Goal: Find specific page/section: Find specific page/section

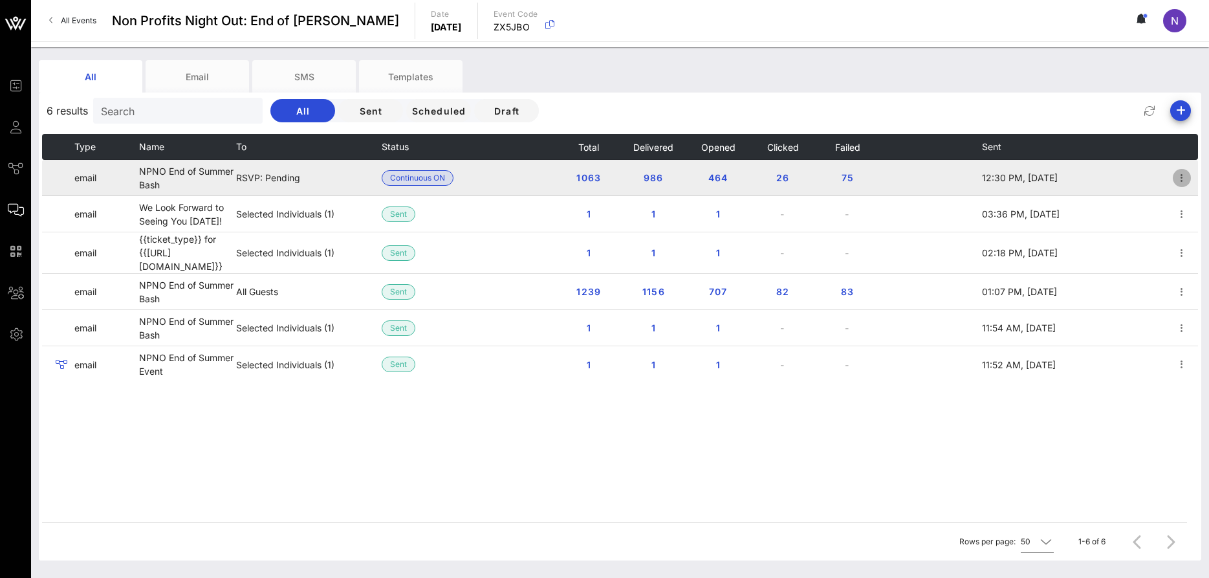
click at [1179, 173] on icon "button" at bounding box center [1182, 178] width 16 height 16
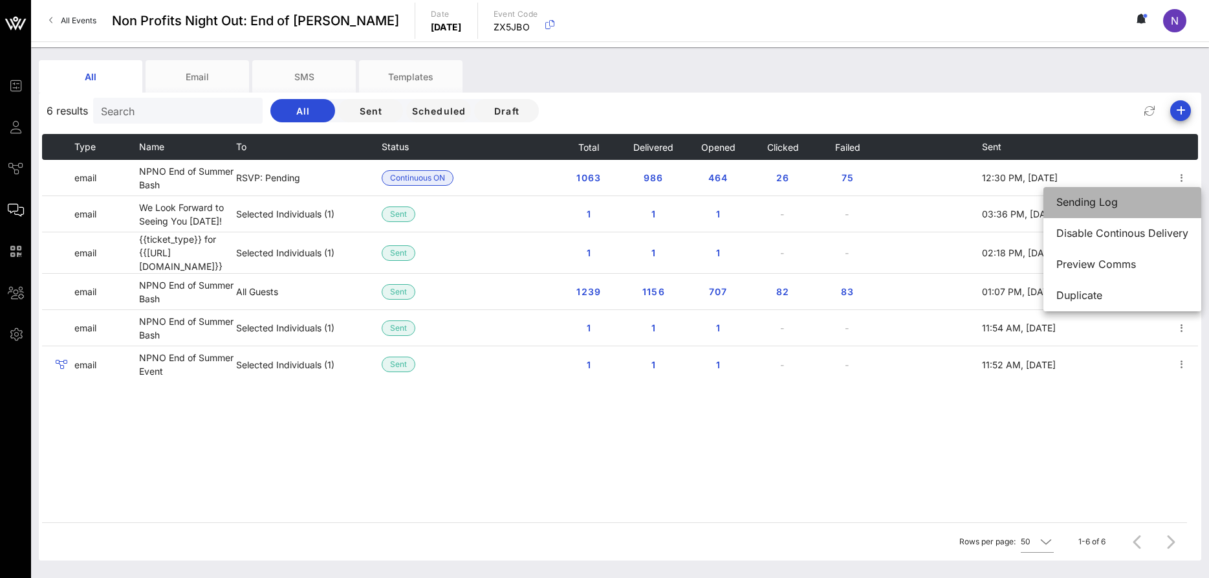
click at [1146, 200] on div "Sending Log" at bounding box center [1122, 202] width 132 height 12
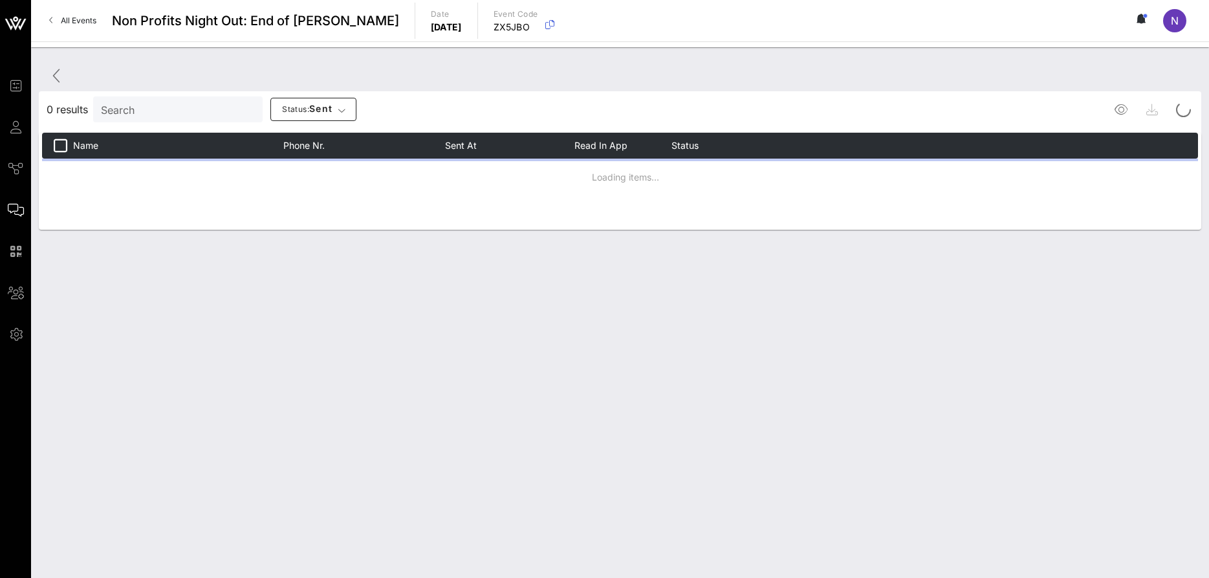
click at [169, 100] on div "Search" at bounding box center [176, 109] width 151 height 26
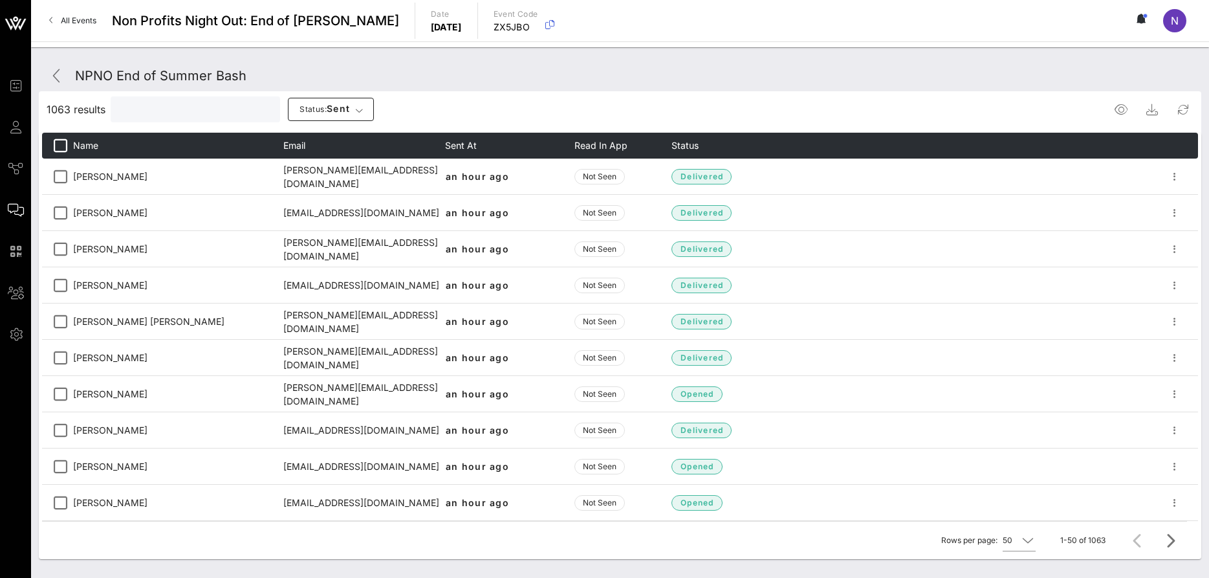
click at [163, 108] on input "text" at bounding box center [193, 109] width 151 height 17
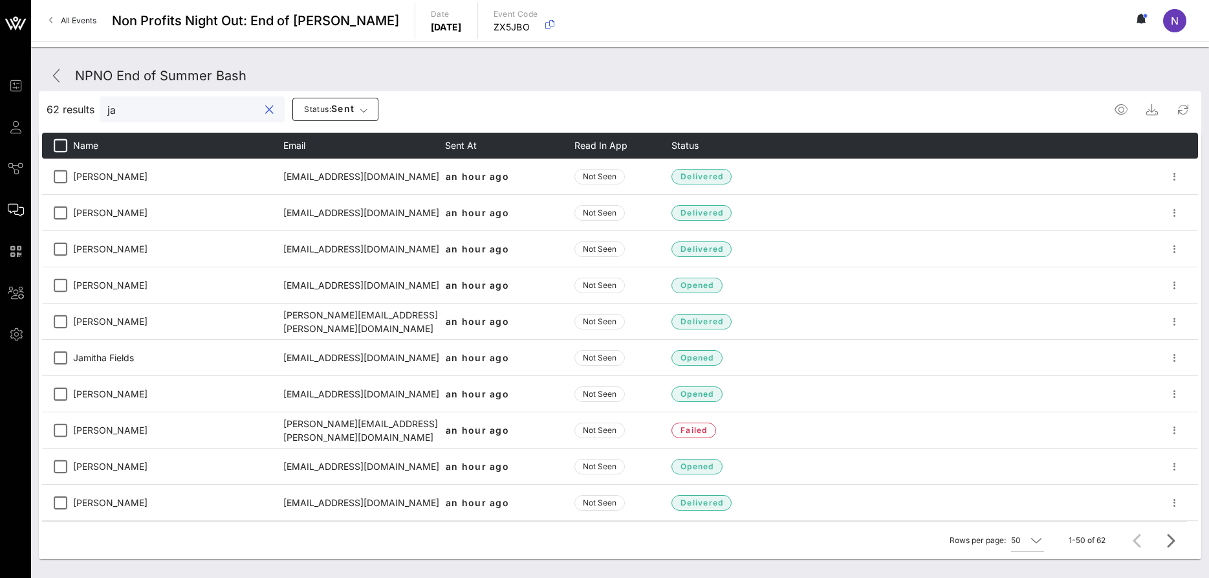
type input "j"
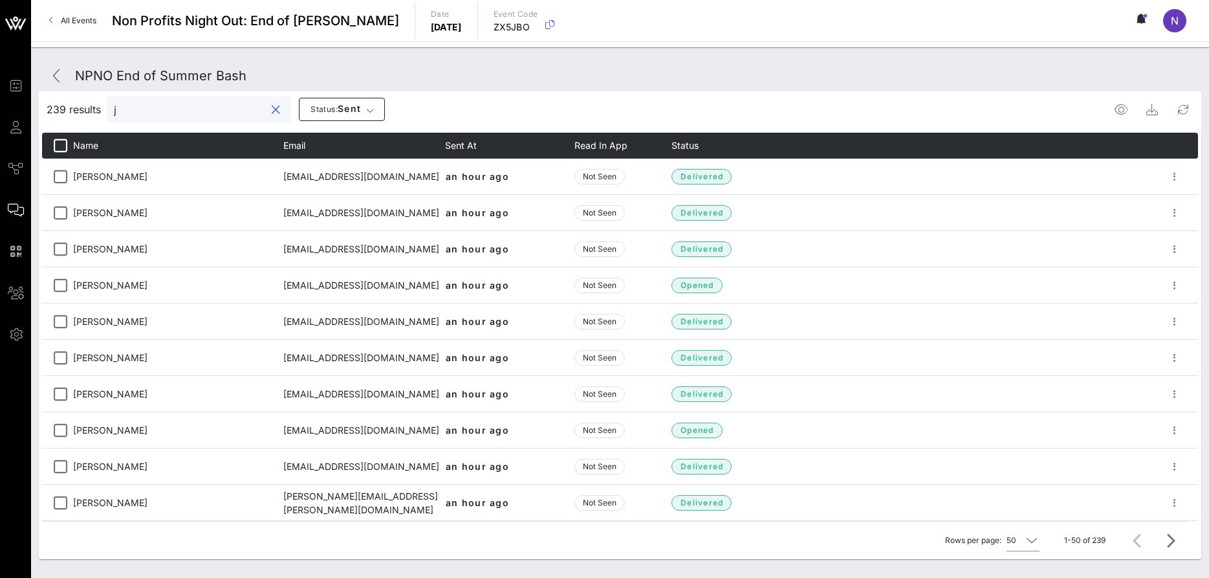
click at [272, 107] on button "clear icon" at bounding box center [276, 109] width 8 height 13
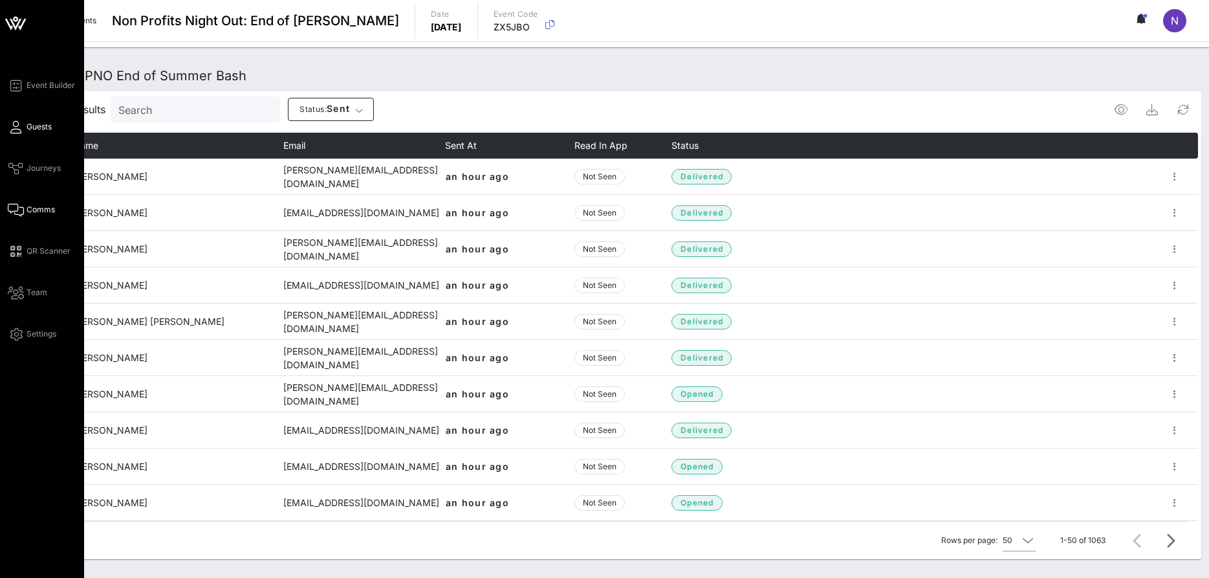
click at [33, 123] on span "Guests" at bounding box center [39, 127] width 25 height 12
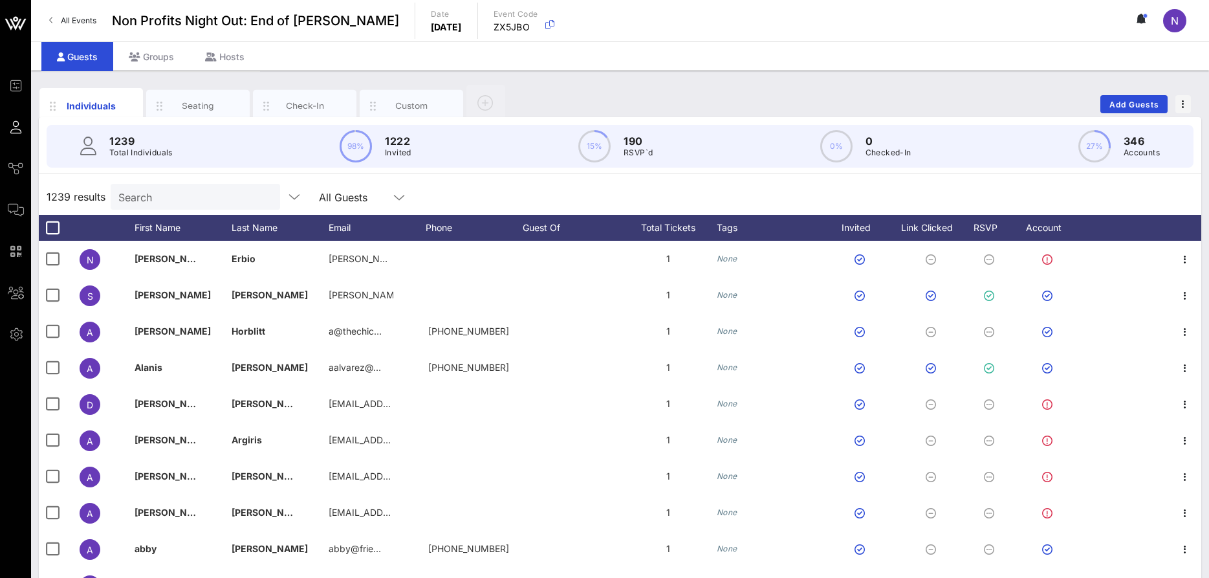
click at [158, 202] on input "Search" at bounding box center [193, 196] width 151 height 17
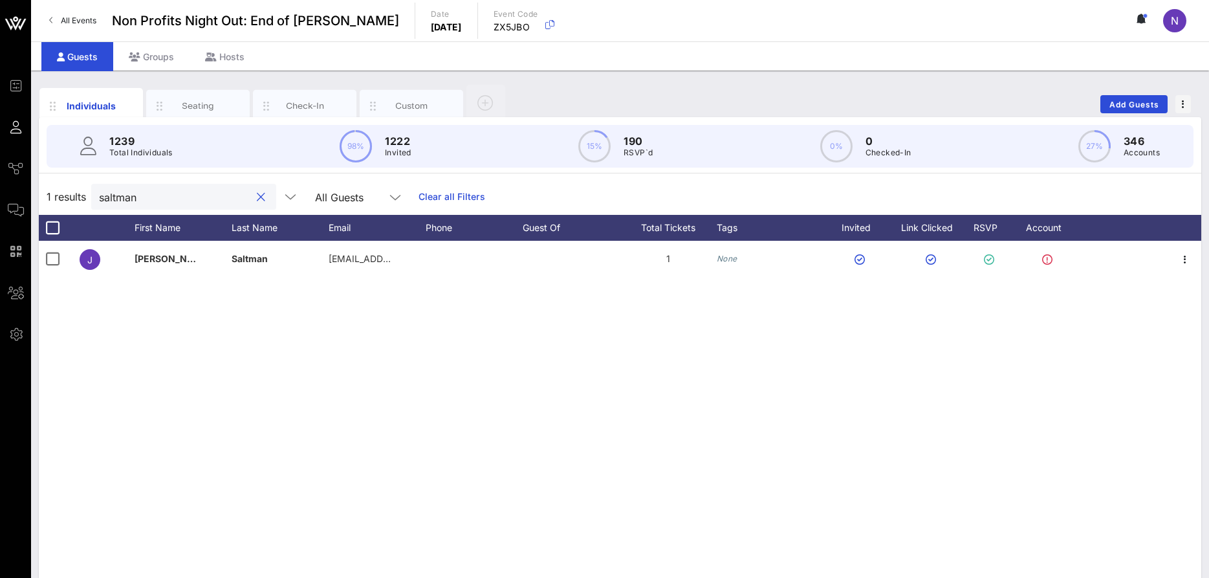
type input "saltman"
click at [257, 195] on button "clear icon" at bounding box center [261, 197] width 8 height 13
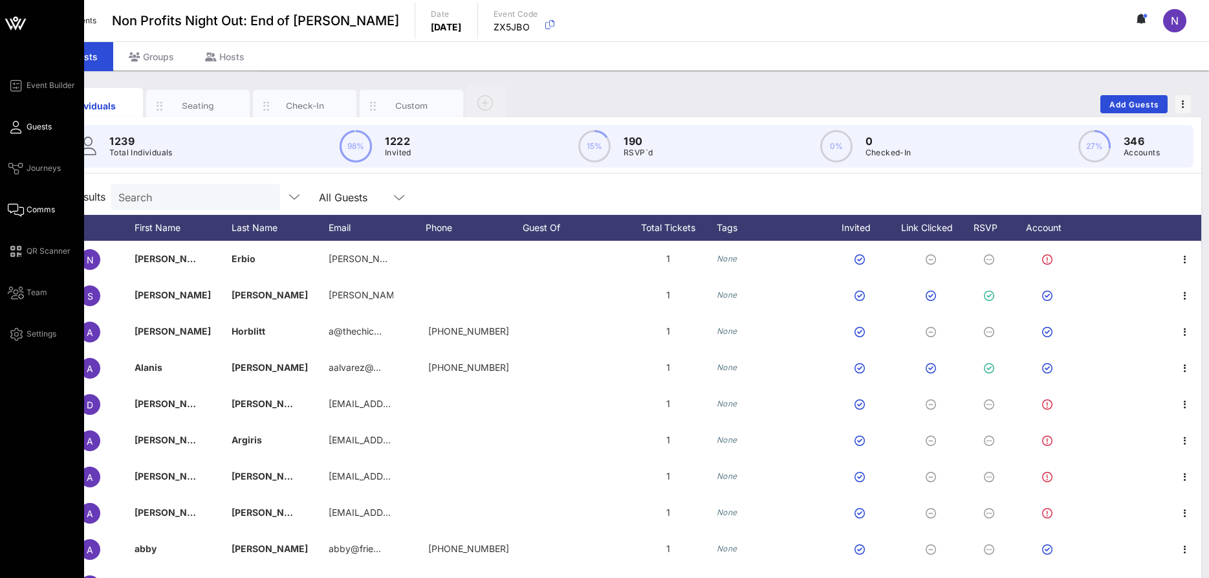
click at [38, 208] on span "Comms" at bounding box center [41, 210] width 28 height 12
